Goal: Task Accomplishment & Management: Manage account settings

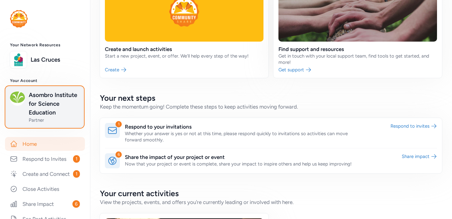
click at [50, 95] on span "Asombro Institute for Science Education" at bounding box center [54, 104] width 51 height 26
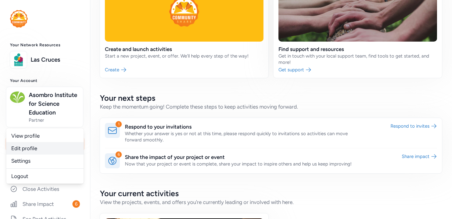
click at [35, 144] on link "Edit profile" at bounding box center [44, 148] width 77 height 12
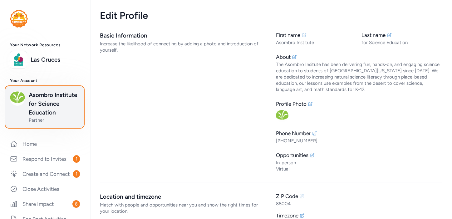
click at [55, 106] on span "Asombro Institute for Science Education" at bounding box center [54, 104] width 51 height 26
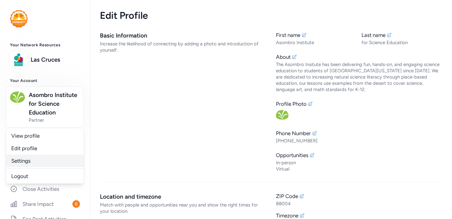
click at [34, 158] on link "Settings" at bounding box center [44, 160] width 77 height 12
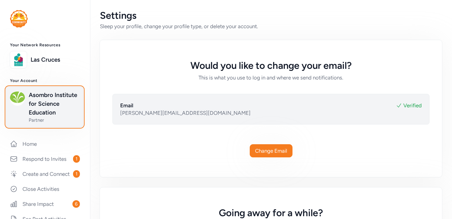
click at [47, 98] on span "Asombro Institute for Science Education" at bounding box center [54, 104] width 51 height 26
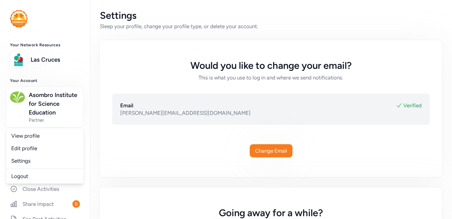
click at [113, 58] on div "Would you like to change your email? This is what you use to log in and where w…" at bounding box center [271, 60] width 342 height 41
